Goal: Task Accomplishment & Management: Manage account settings

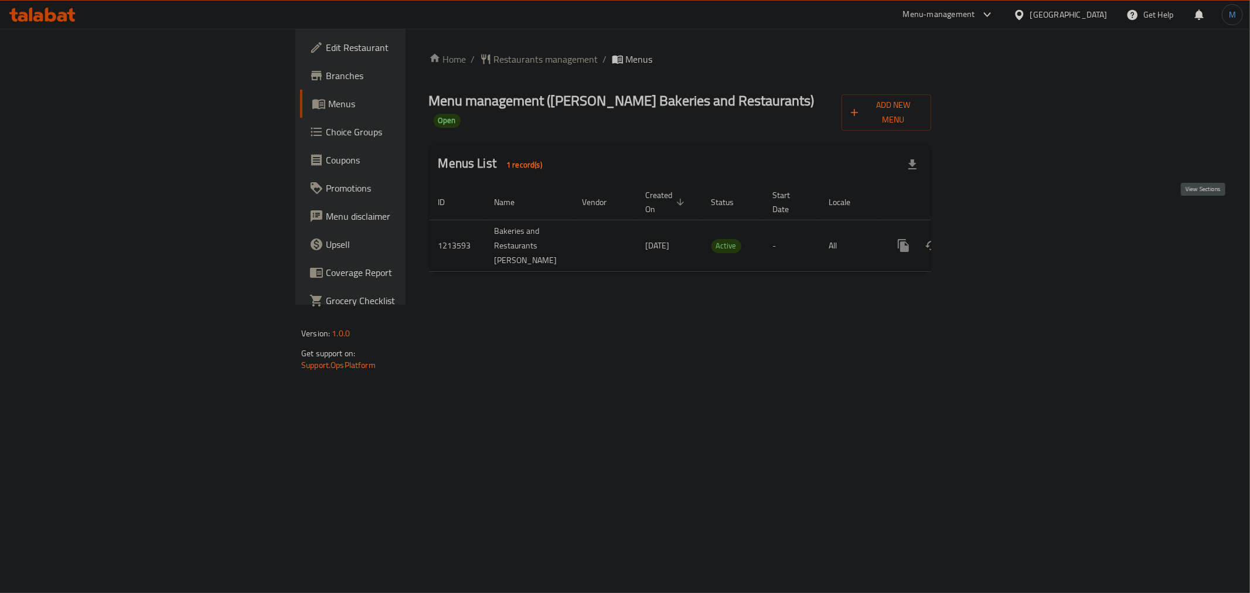
click at [1002, 231] on link "enhanced table" at bounding box center [988, 245] width 28 height 28
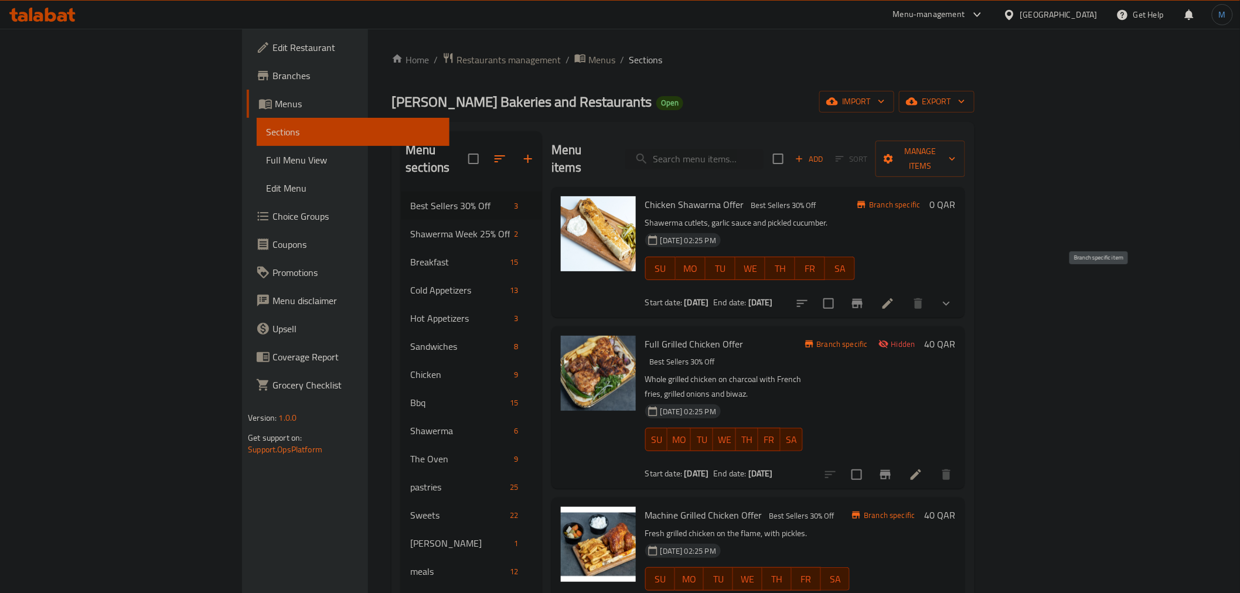
click at [871, 294] on button "Branch-specific-item" at bounding box center [857, 303] width 28 height 28
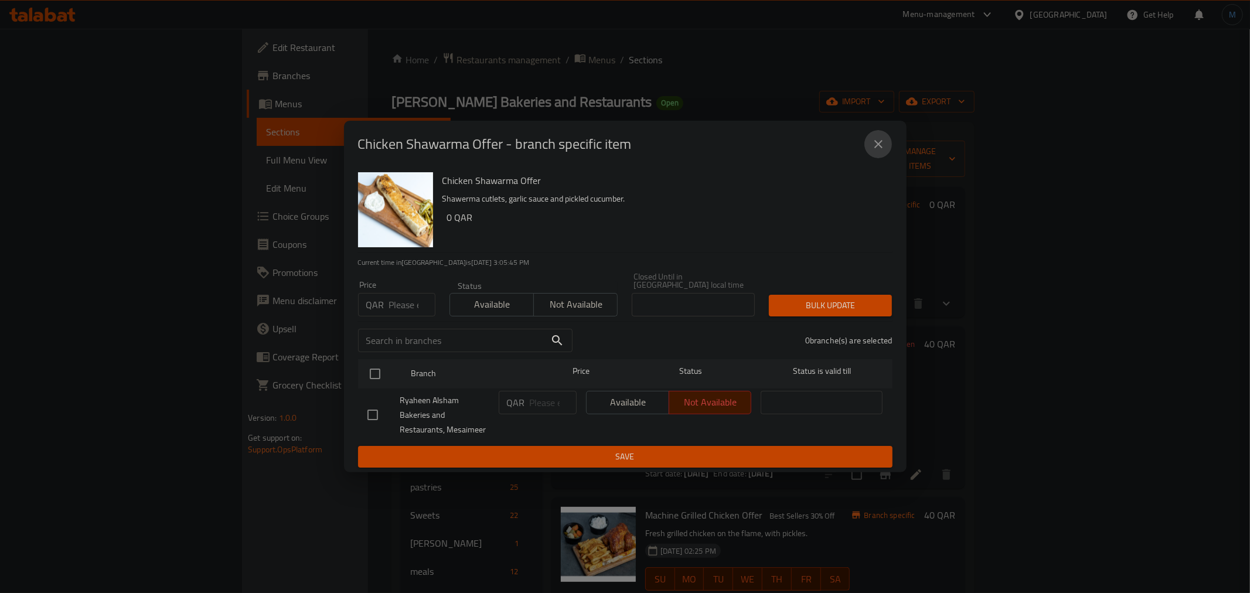
click at [875, 146] on icon "close" at bounding box center [878, 144] width 14 height 14
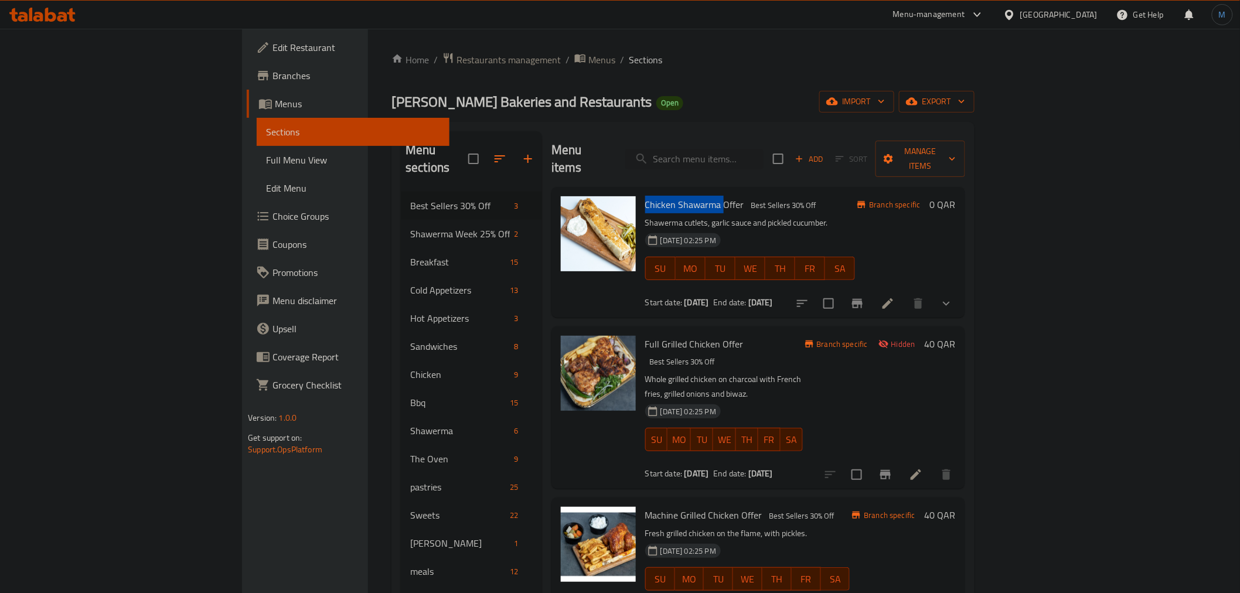
drag, startPoint x: 584, startPoint y: 188, endPoint x: 661, endPoint y: 178, distance: 77.4
click at [661, 196] on span "Chicken Shawarma Offer" at bounding box center [694, 205] width 99 height 18
copy span "Chicken Shawarma"
click at [758, 151] on input "search" at bounding box center [694, 159] width 138 height 21
paste input "Chicken Shawarma"
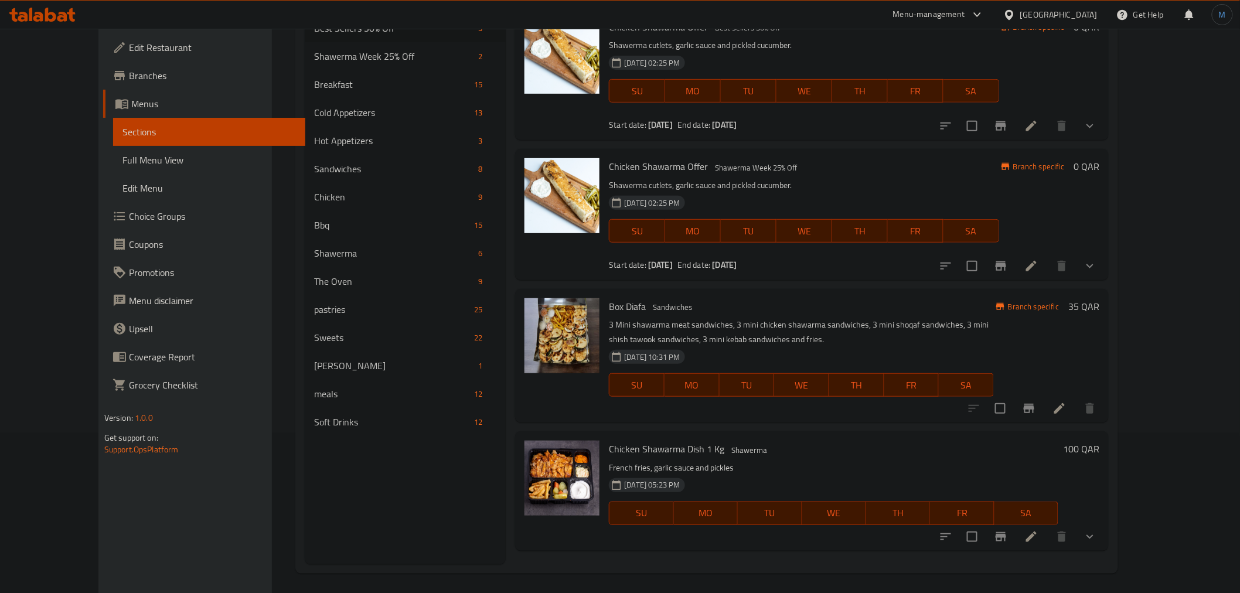
scroll to position [164, 0]
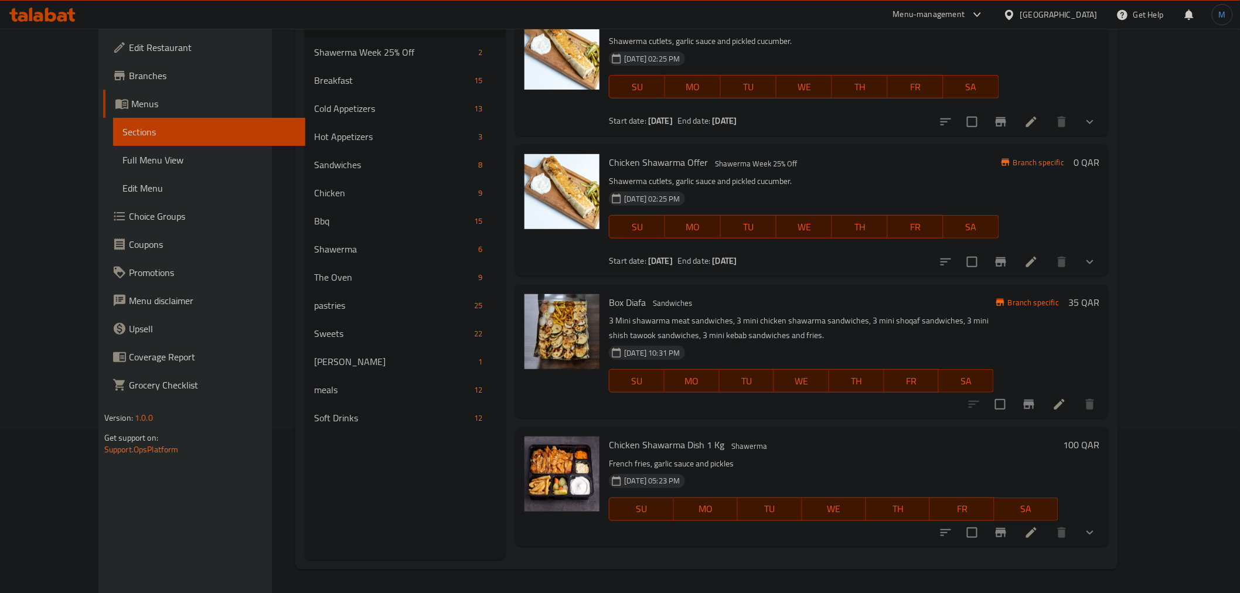
type input "Chicken Shawarma"
click at [1104, 537] on div at bounding box center [1018, 533] width 172 height 28
click at [1104, 536] on button "show more" at bounding box center [1090, 533] width 28 height 28
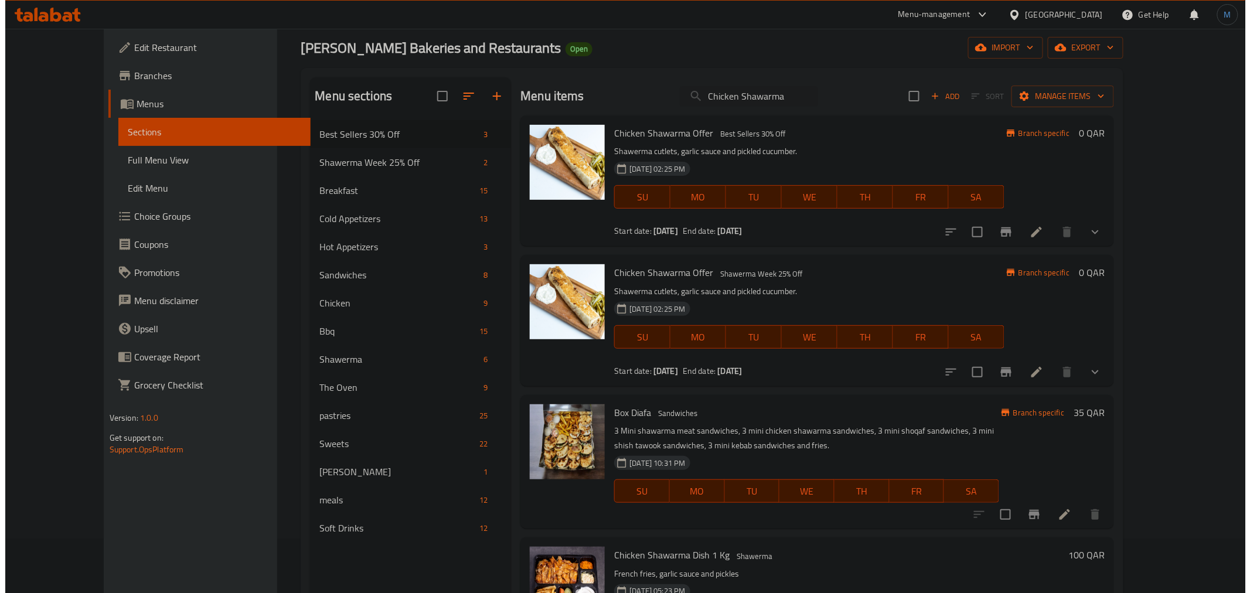
scroll to position [0, 0]
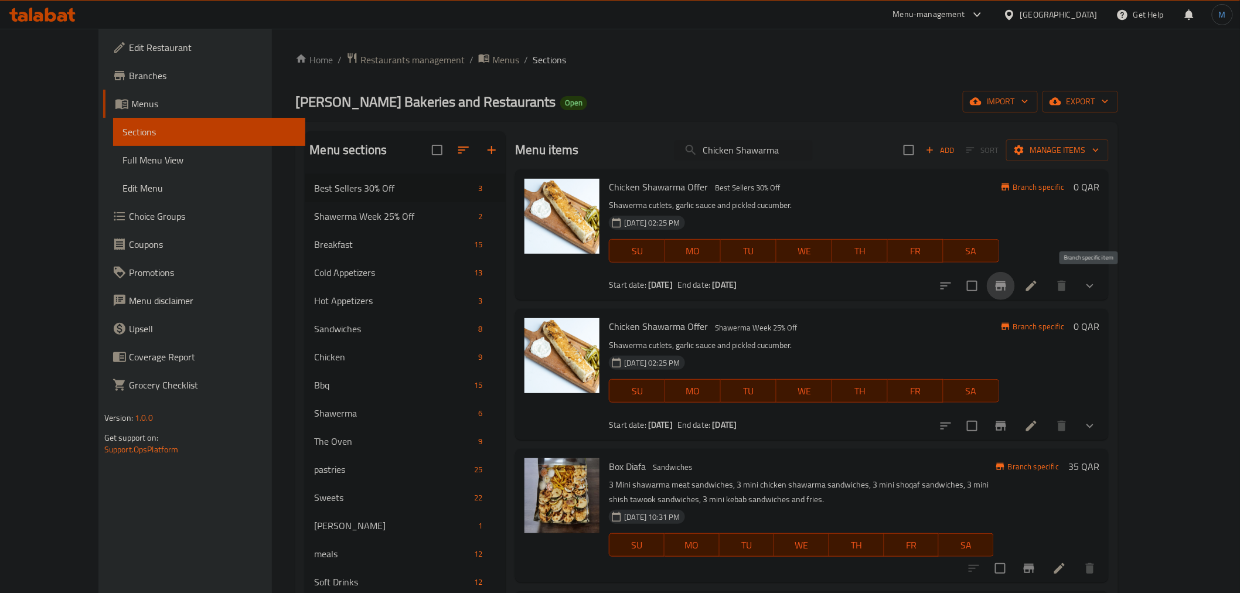
click at [1006, 285] on icon "Branch-specific-item" at bounding box center [1000, 285] width 11 height 9
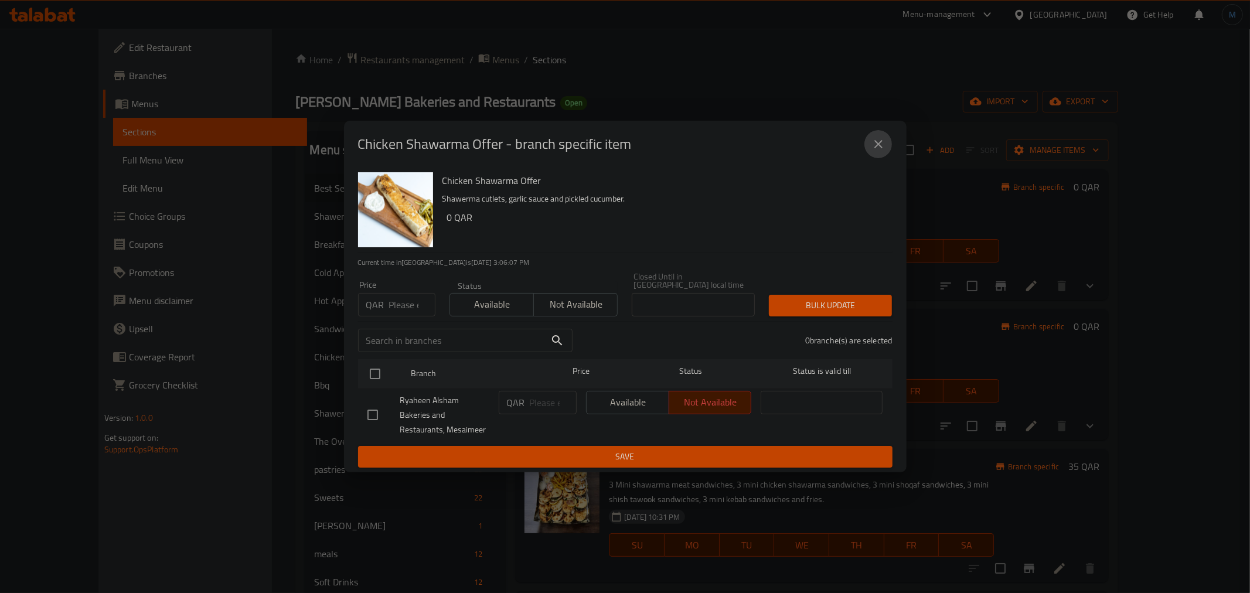
click at [888, 151] on button "close" at bounding box center [878, 144] width 28 height 28
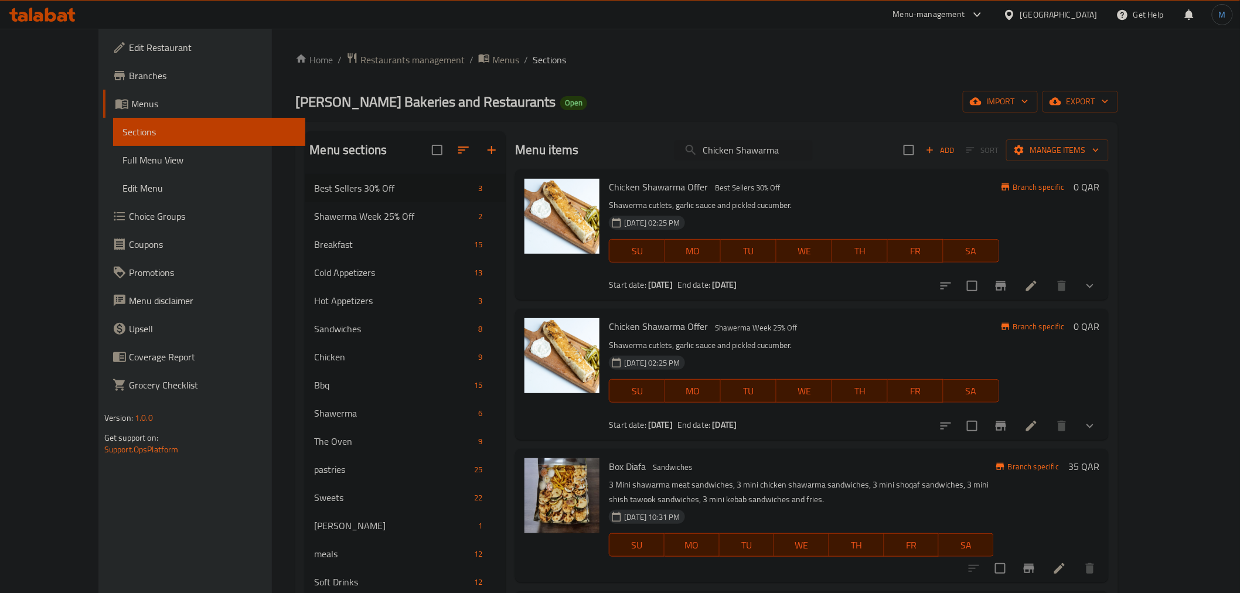
click at [1048, 294] on li at bounding box center [1031, 285] width 33 height 21
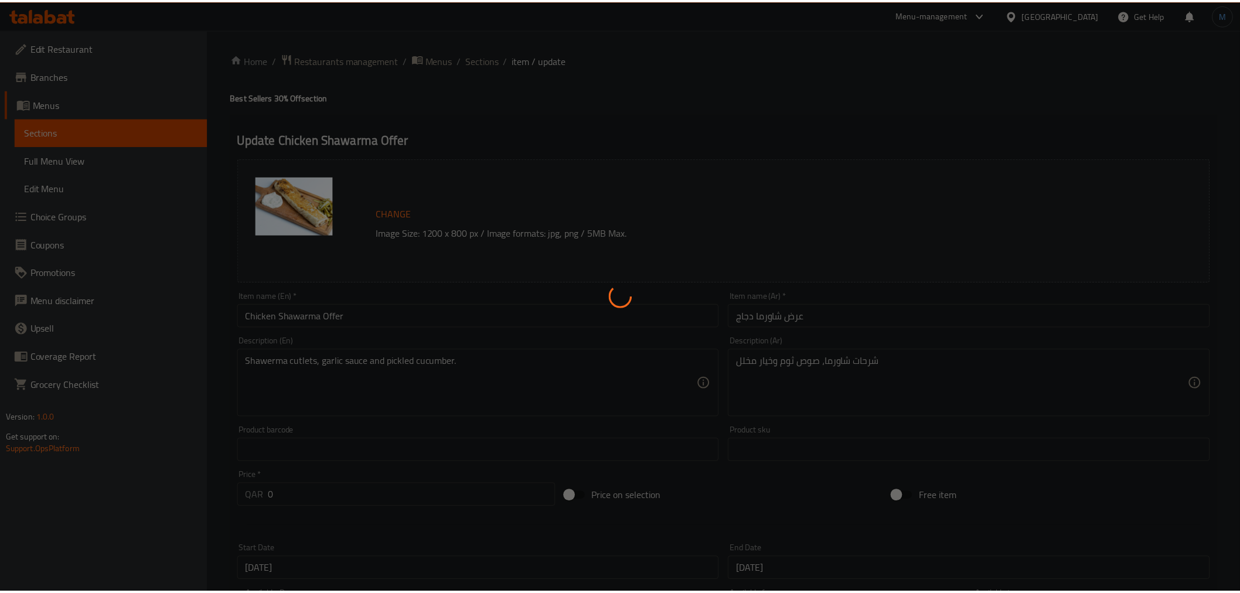
scroll to position [318, 0]
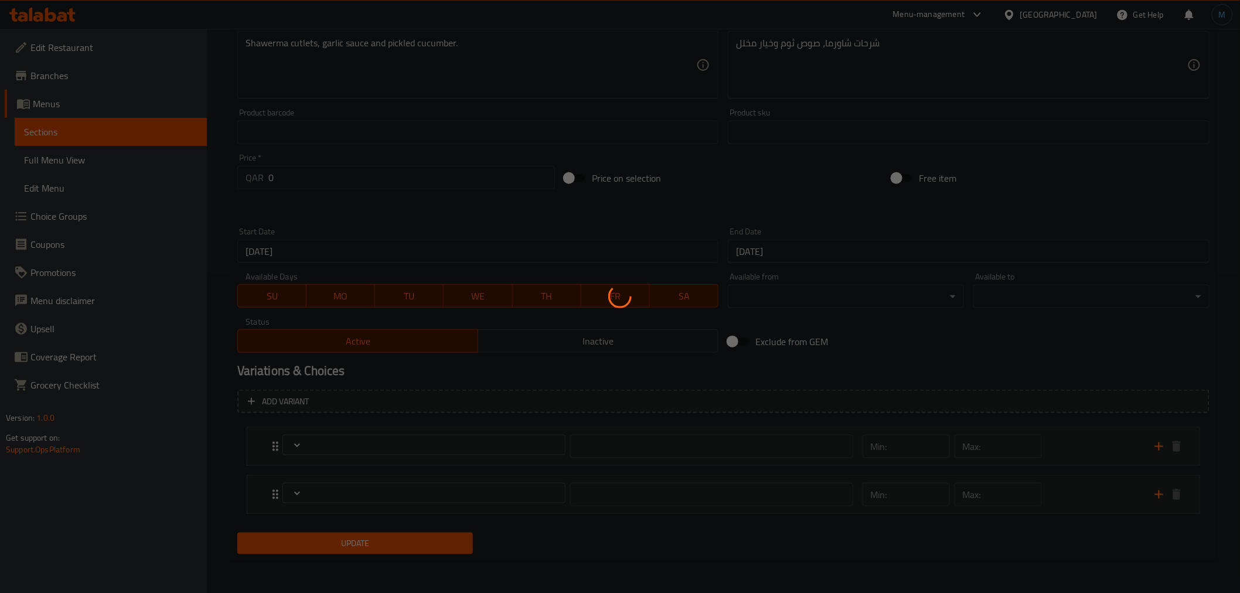
type input "اختيارك من الحجم:"
type input "1"
type input "2"
type input "الإضافات:"
type input "0"
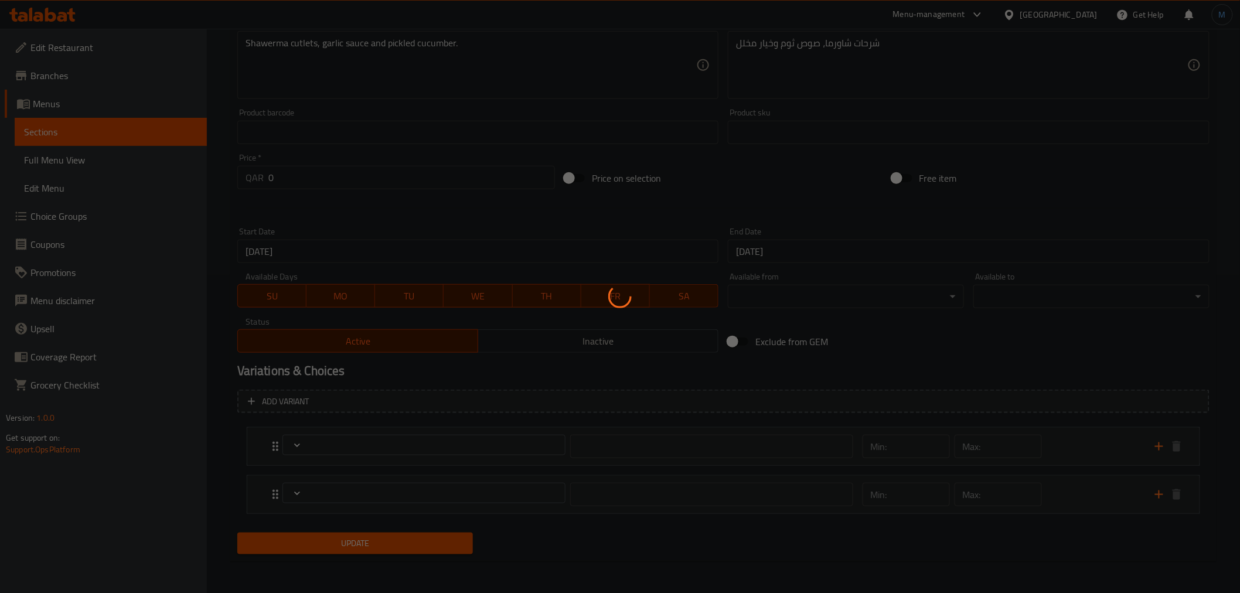
type input "2"
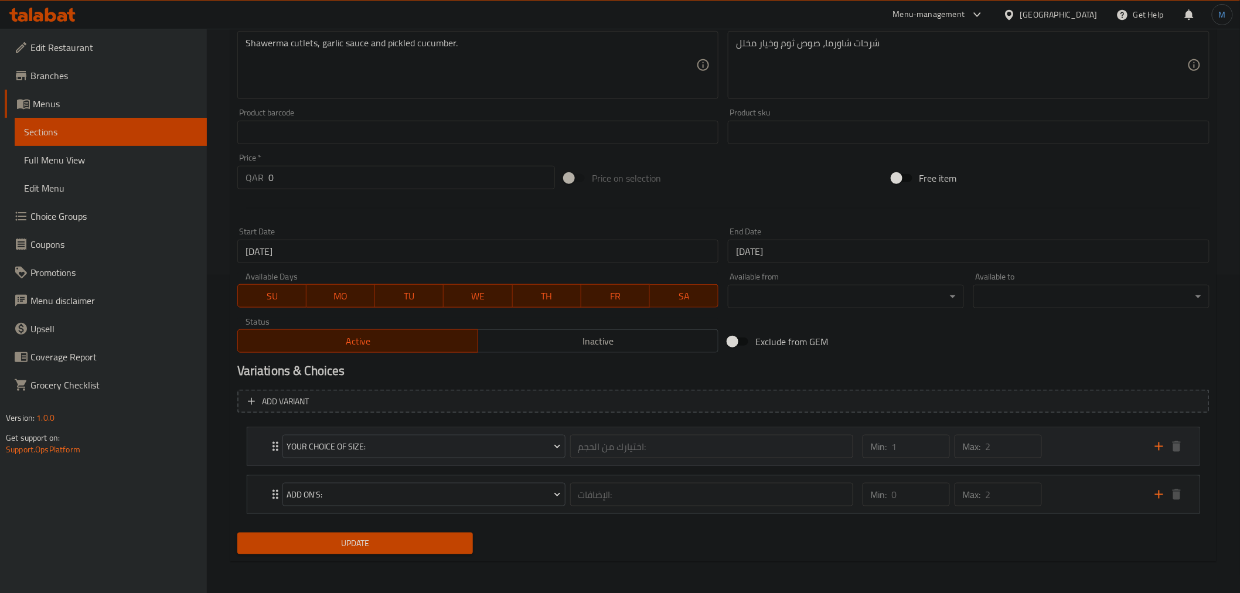
click at [1090, 452] on div "Min: 1 ​ Max: 2 ​" at bounding box center [1001, 446] width 292 height 37
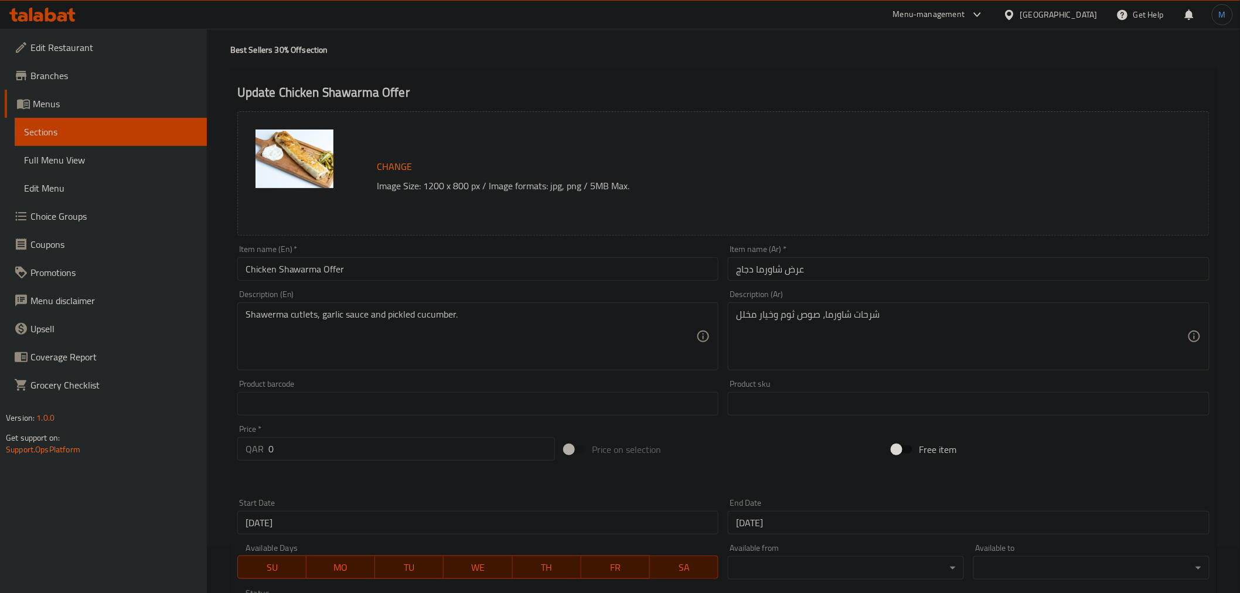
scroll to position [0, 0]
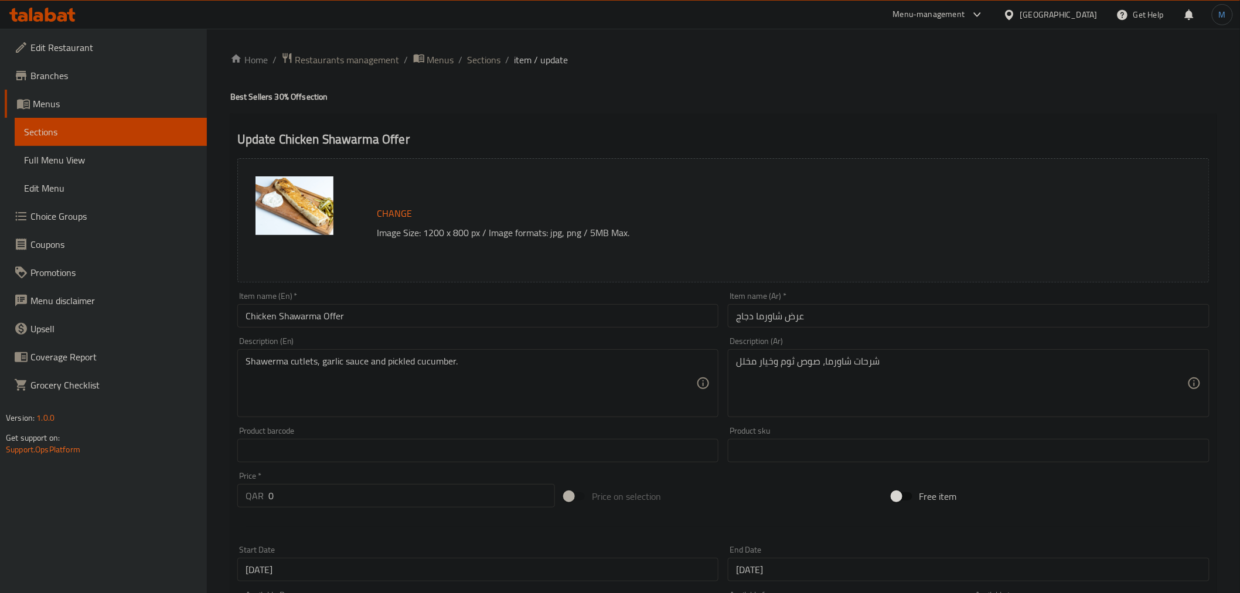
click at [334, 109] on div "Home / Restaurants management / Menus / Sections / item / update Best Sellers 3…" at bounding box center [723, 522] width 986 height 940
click at [1079, 8] on div "[GEOGRAPHIC_DATA]" at bounding box center [1058, 14] width 77 height 13
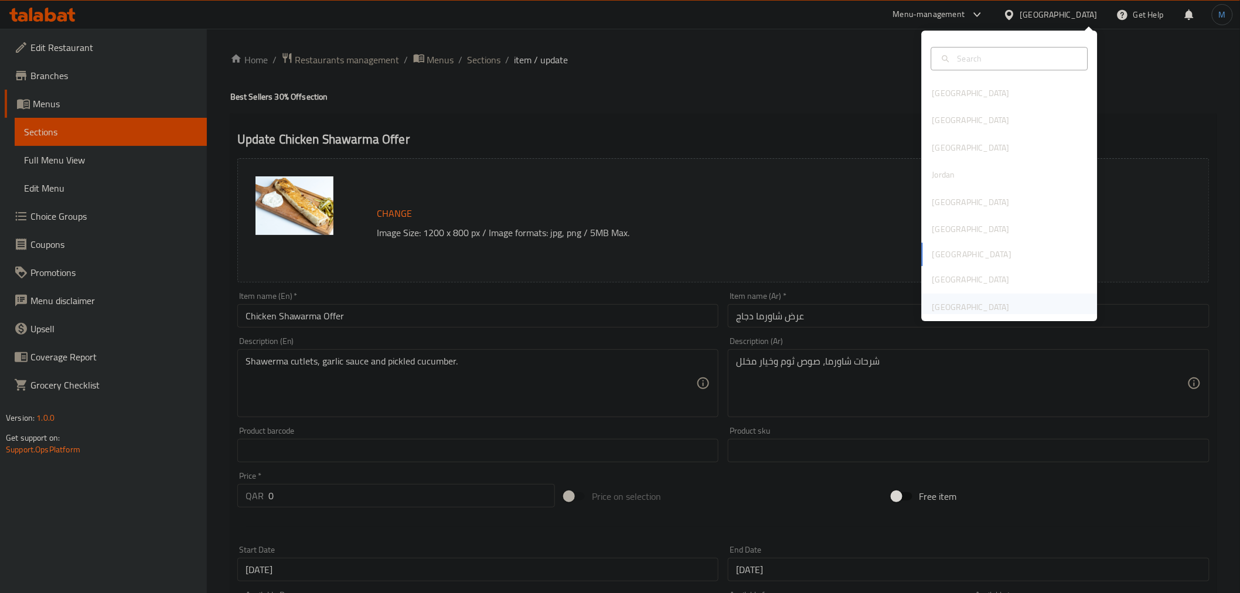
click at [1029, 302] on div "[GEOGRAPHIC_DATA]" at bounding box center [1010, 307] width 176 height 27
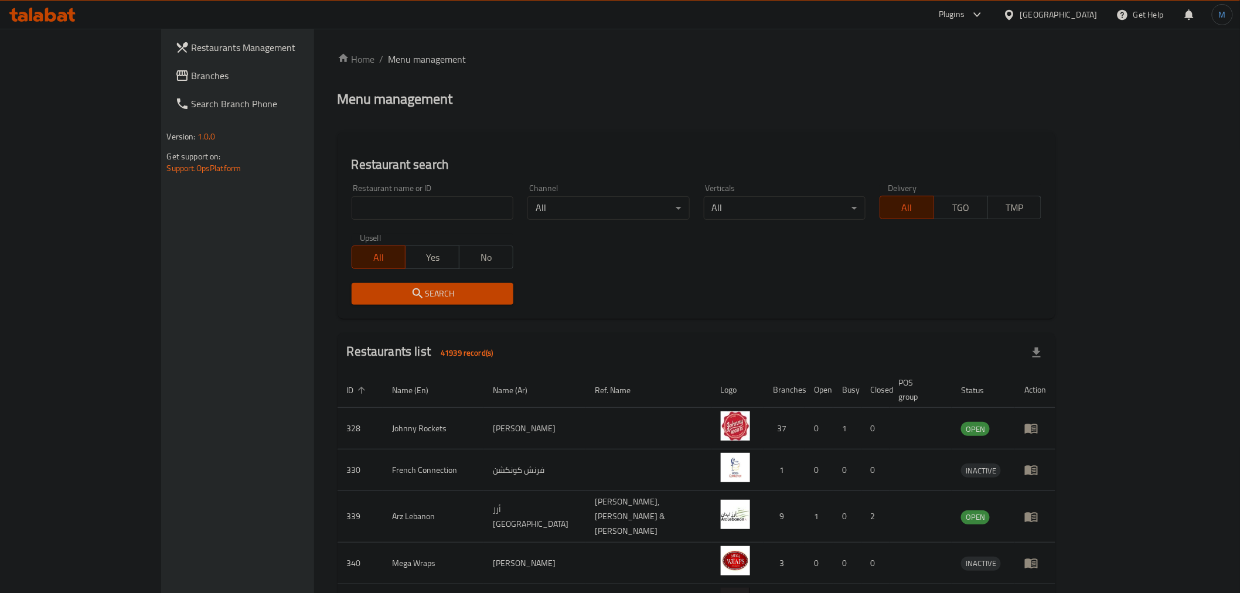
click at [192, 70] on span "Branches" at bounding box center [275, 76] width 167 height 14
